Goal: Task Accomplishment & Management: Manage account settings

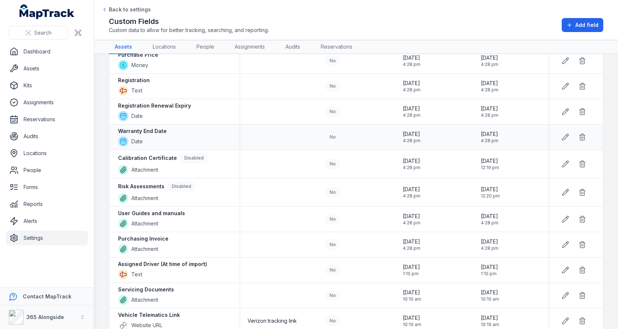
scroll to position [335, 0]
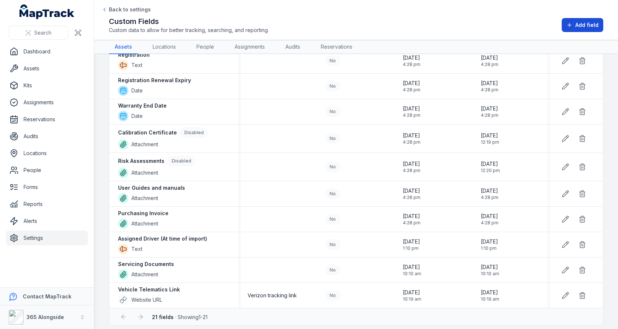
click at [574, 28] on button "Add field" at bounding box center [583, 25] width 42 height 14
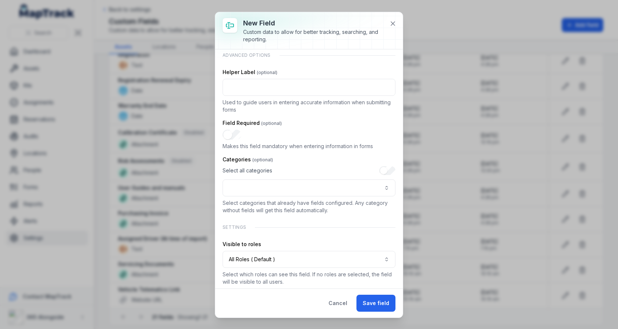
scroll to position [183, 0]
click at [322, 187] on button ":rt0:-form-item-label" at bounding box center [309, 186] width 173 height 17
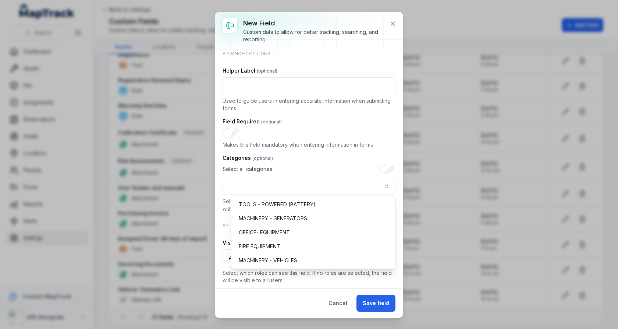
click at [168, 185] on div "**********" at bounding box center [309, 164] width 618 height 329
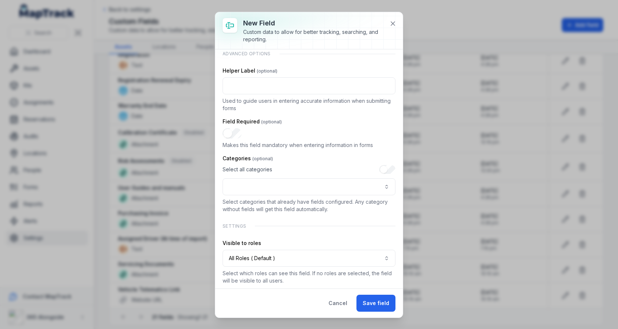
click at [71, 156] on div "**********" at bounding box center [309, 164] width 618 height 329
click at [398, 20] on button at bounding box center [393, 24] width 14 height 14
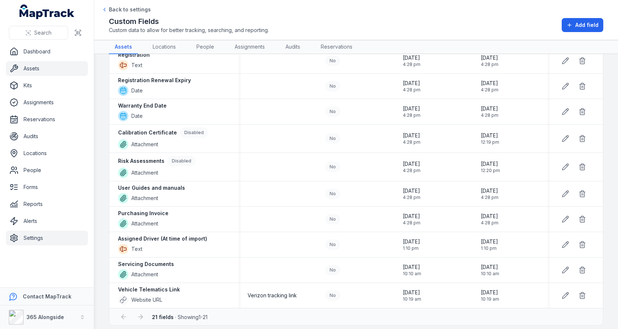
click at [34, 67] on link "Assets" at bounding box center [47, 68] width 82 height 15
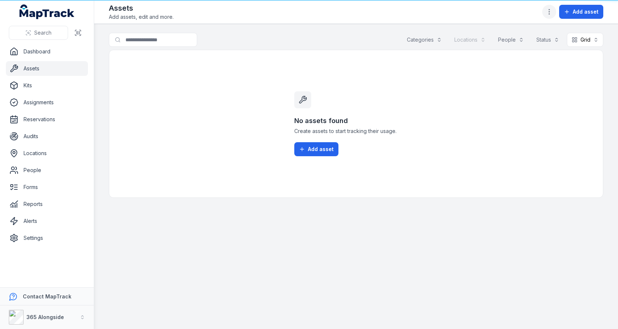
click at [556, 12] on button "button" at bounding box center [549, 12] width 14 height 14
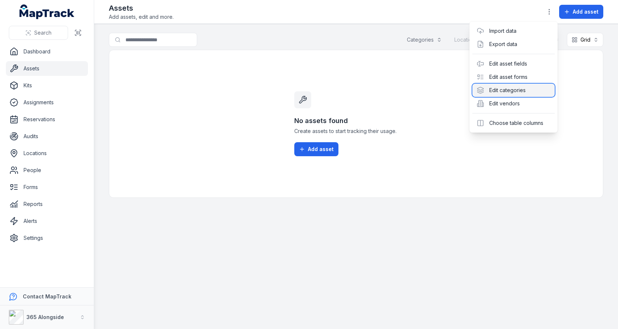
click at [509, 86] on div "Edit categories" at bounding box center [513, 90] width 82 height 13
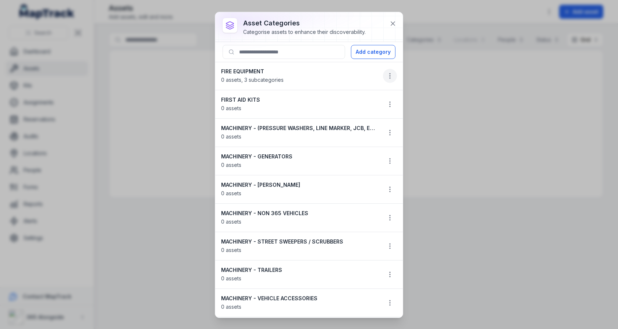
click at [388, 73] on icon "button" at bounding box center [389, 75] width 7 height 7
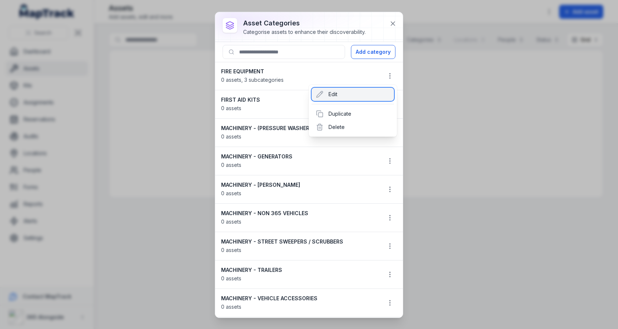
click at [325, 95] on div "Edit" at bounding box center [353, 94] width 82 height 13
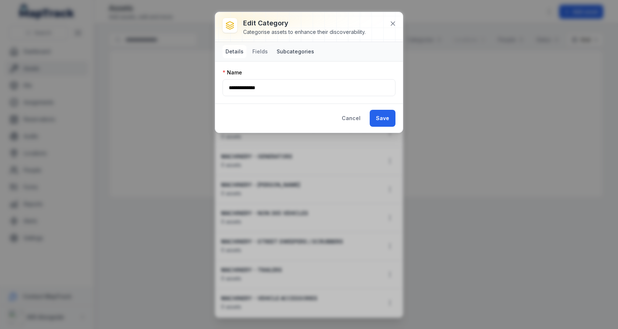
click at [283, 54] on button "Subcategories" at bounding box center [295, 51] width 43 height 13
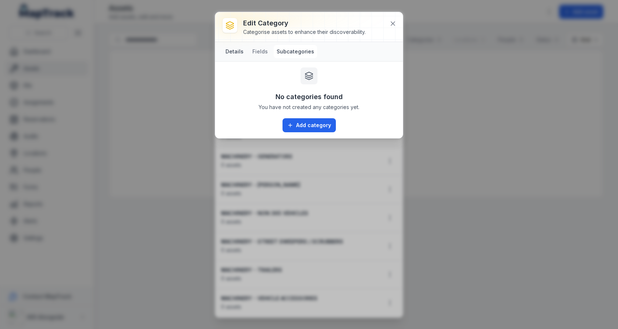
click at [239, 52] on button "Details" at bounding box center [235, 51] width 24 height 13
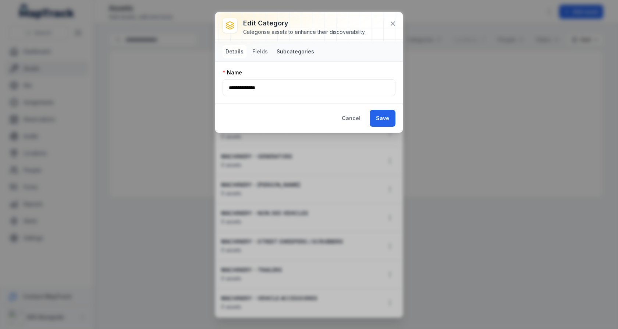
click at [290, 50] on button "Subcategories" at bounding box center [295, 51] width 43 height 13
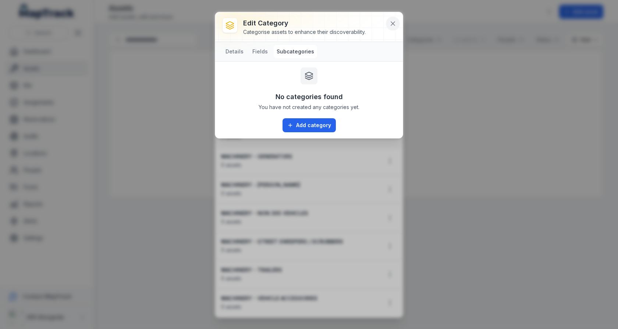
click at [394, 24] on icon at bounding box center [393, 24] width 4 height 4
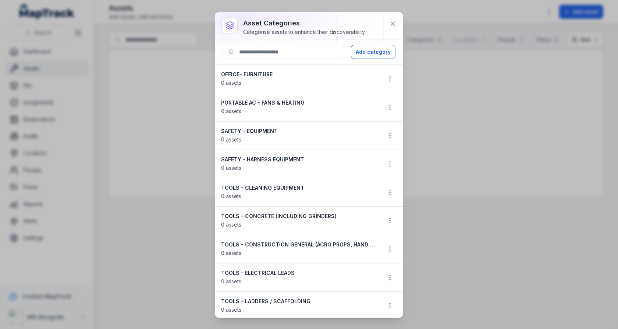
scroll to position [21, 0]
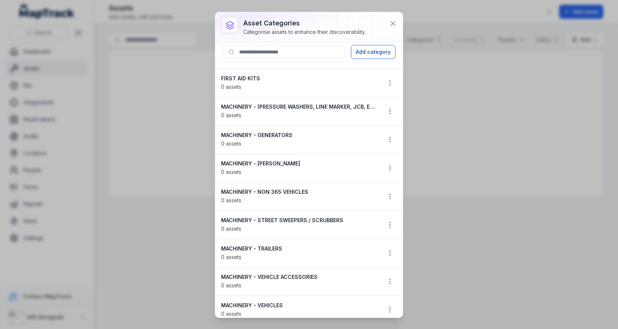
click at [285, 190] on strong "MACHINERY - NON 365 VEHICLES" at bounding box center [298, 191] width 155 height 7
copy strong "MACHINERY - NON 365 VEHICLES"
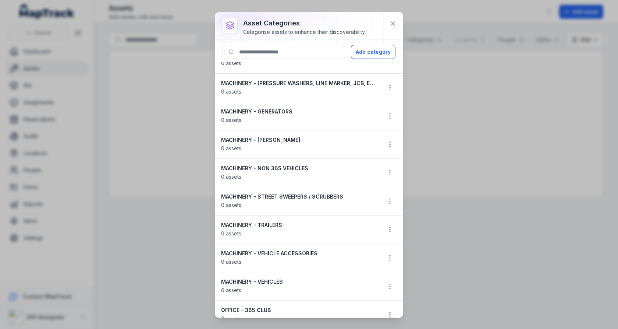
click at [256, 278] on strong "MACHINERY - VEHICLES" at bounding box center [298, 281] width 155 height 7
copy strong "MACHINERY - VEHICLES"
click at [390, 20] on icon at bounding box center [392, 23] width 7 height 7
